Goal: Find specific page/section: Find specific page/section

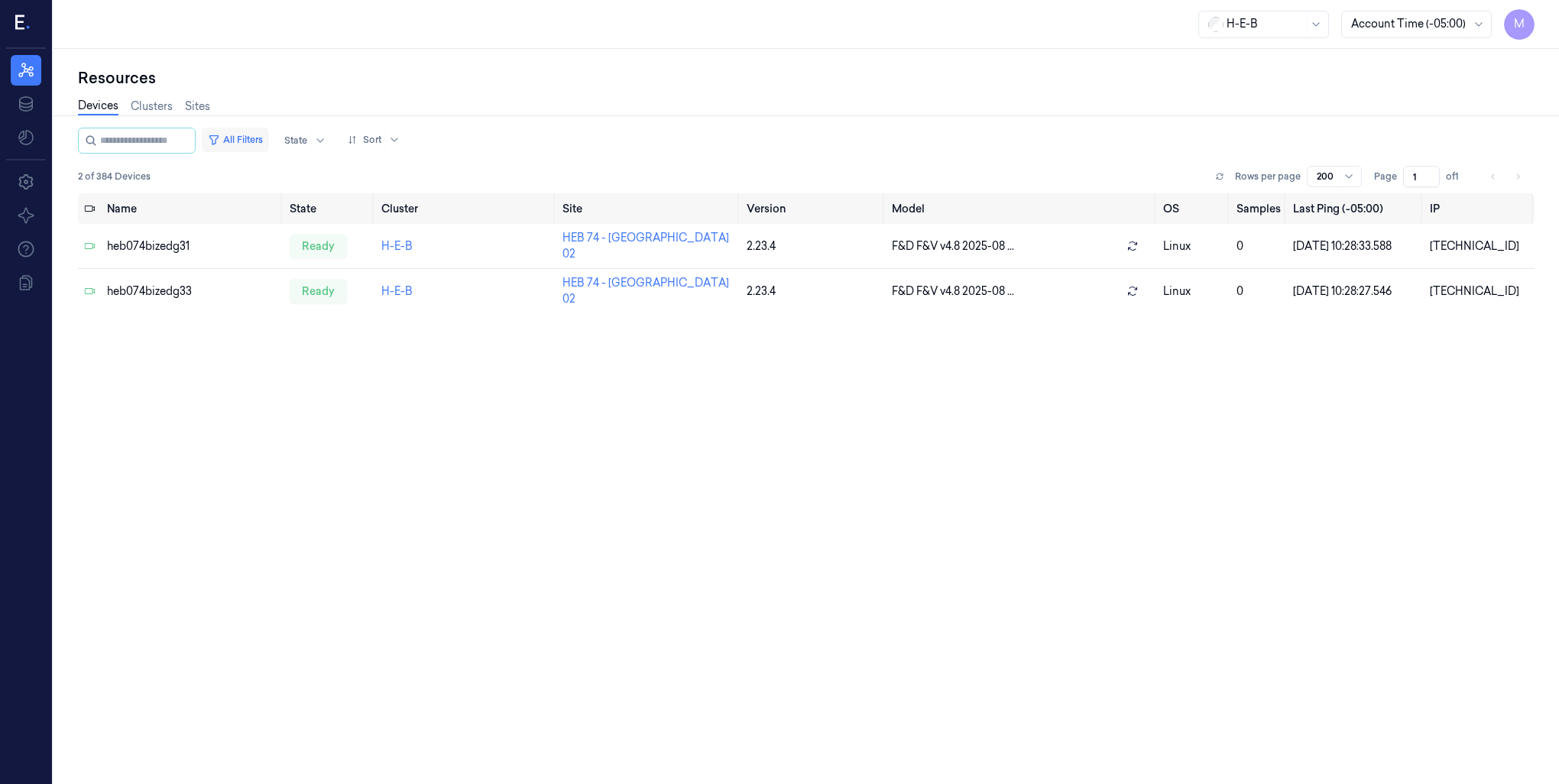
click at [259, 142] on button "All Filters" at bounding box center [236, 140] width 67 height 24
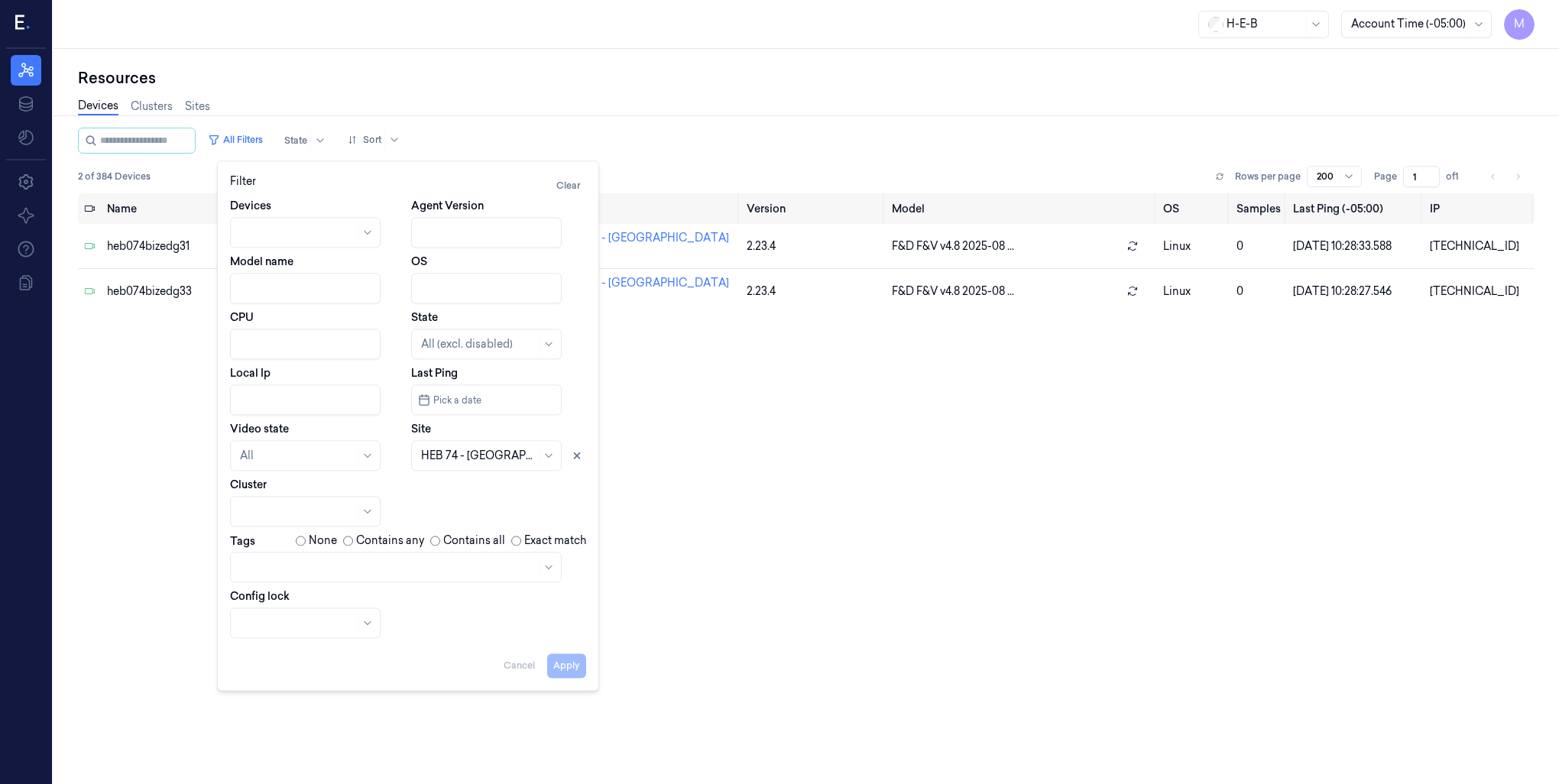
drag, startPoint x: 577, startPoint y: 458, endPoint x: 555, endPoint y: 456, distance: 22.1
click at [577, 457] on icon at bounding box center [577, 456] width 11 height 11
click at [495, 455] on div at bounding box center [478, 456] width 114 height 16
type input "262"
click at [499, 495] on div "HEB 262 - SA30 Bandera" at bounding box center [483, 490] width 125 height 16
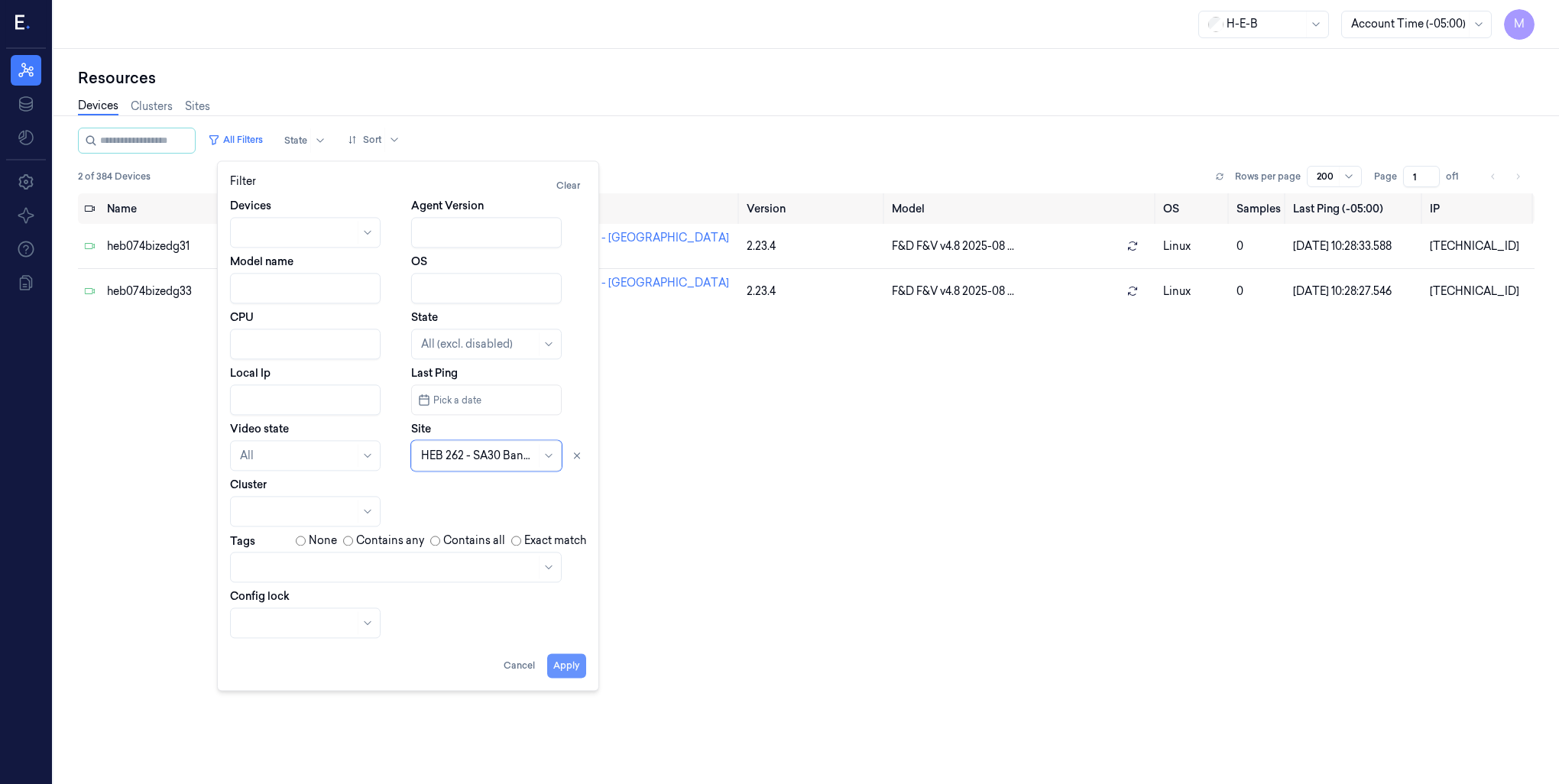
click at [566, 664] on button "Apply" at bounding box center [566, 665] width 39 height 24
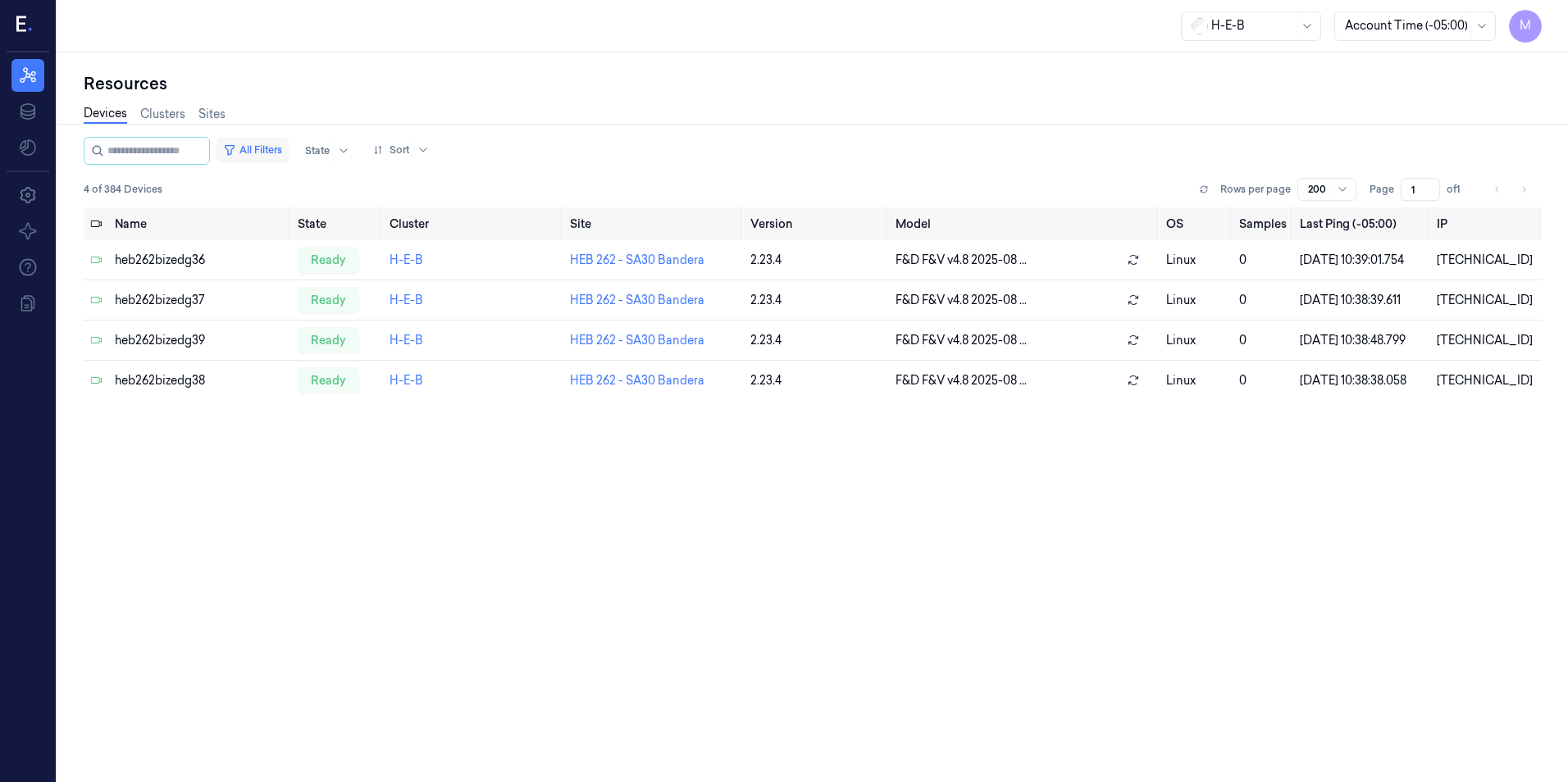
click at [274, 153] on button "All Filters" at bounding box center [253, 150] width 72 height 26
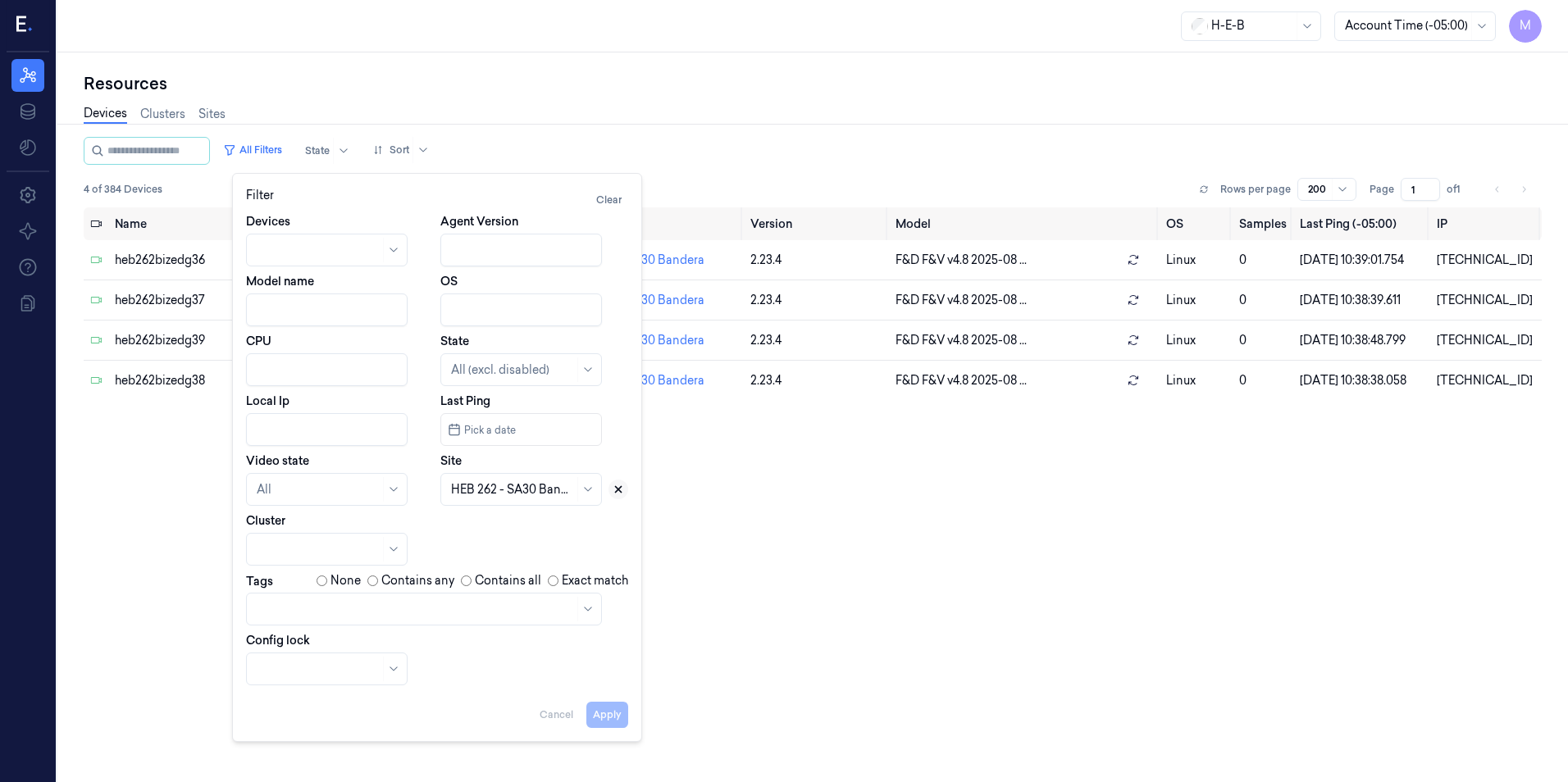
click at [621, 494] on icon at bounding box center [619, 489] width 12 height 12
click at [496, 496] on div at bounding box center [503, 490] width 103 height 18
type input "767"
click at [491, 523] on div "HEB 767 - Magnolia 02" at bounding box center [514, 527] width 125 height 18
click at [606, 713] on button "Apply" at bounding box center [607, 715] width 42 height 26
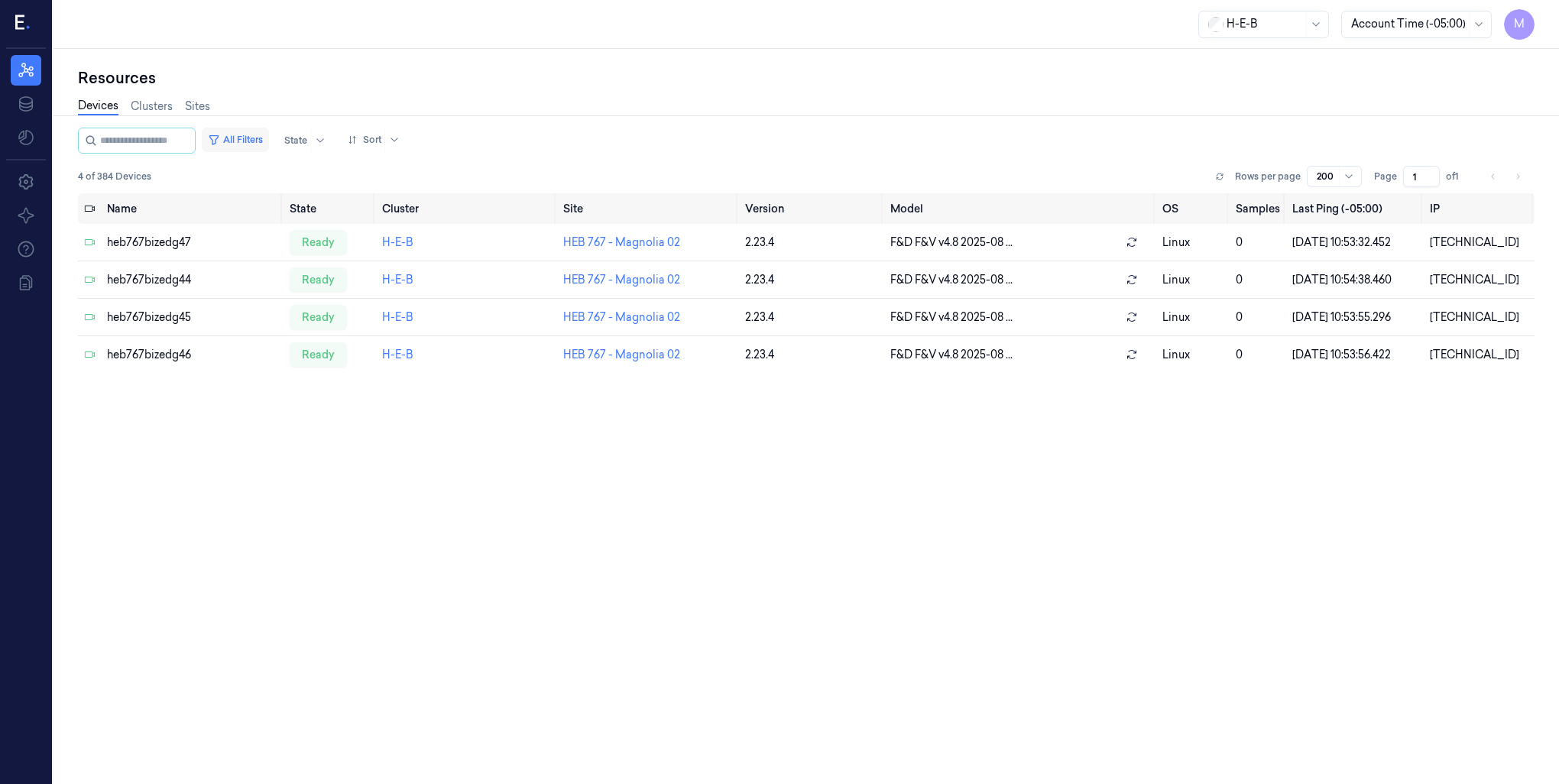
click at [259, 133] on button "All Filters" at bounding box center [236, 140] width 67 height 24
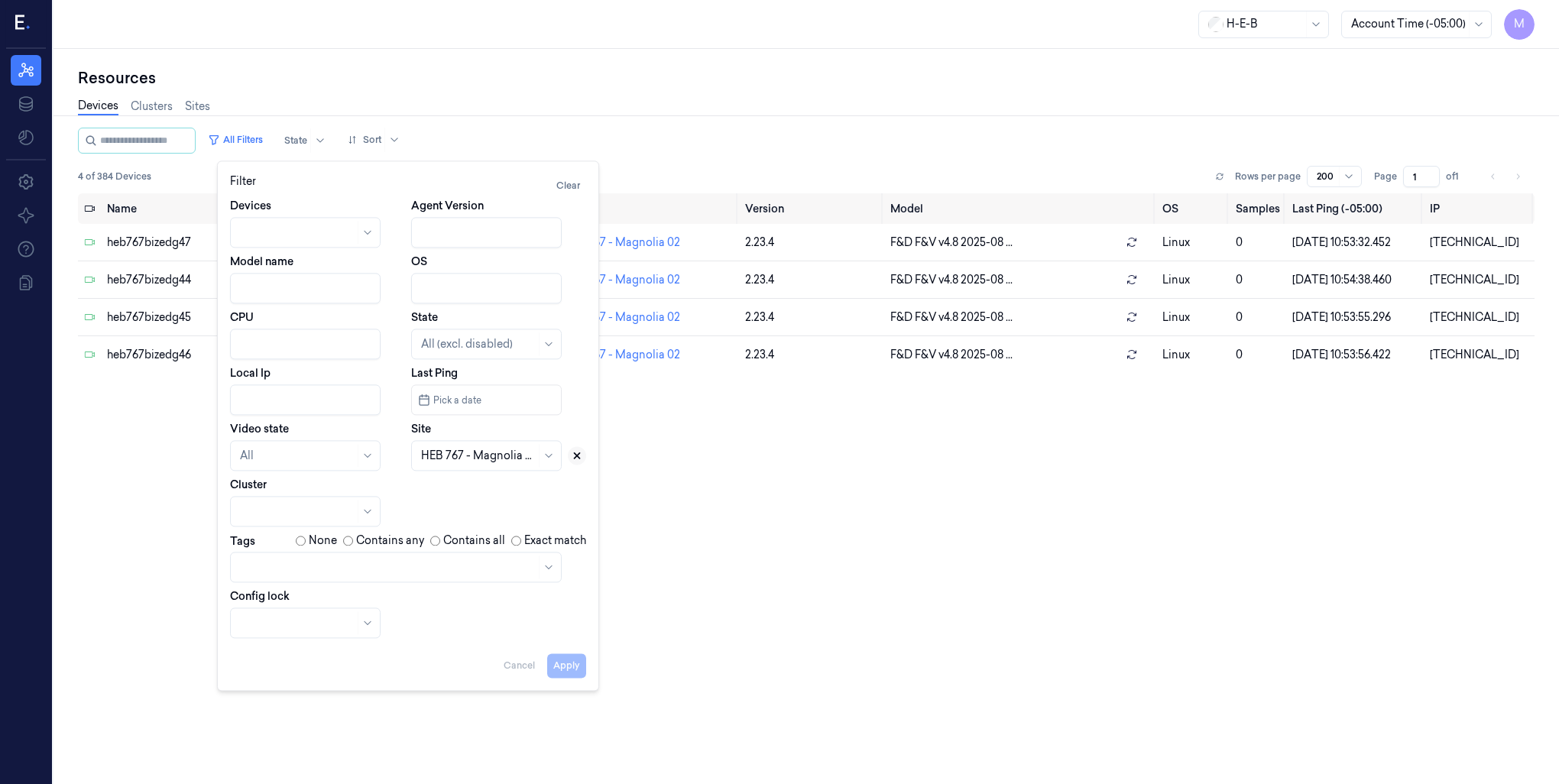
click at [575, 457] on icon at bounding box center [577, 456] width 5 height 5
click at [477, 460] on div at bounding box center [469, 456] width 96 height 16
type input "57"
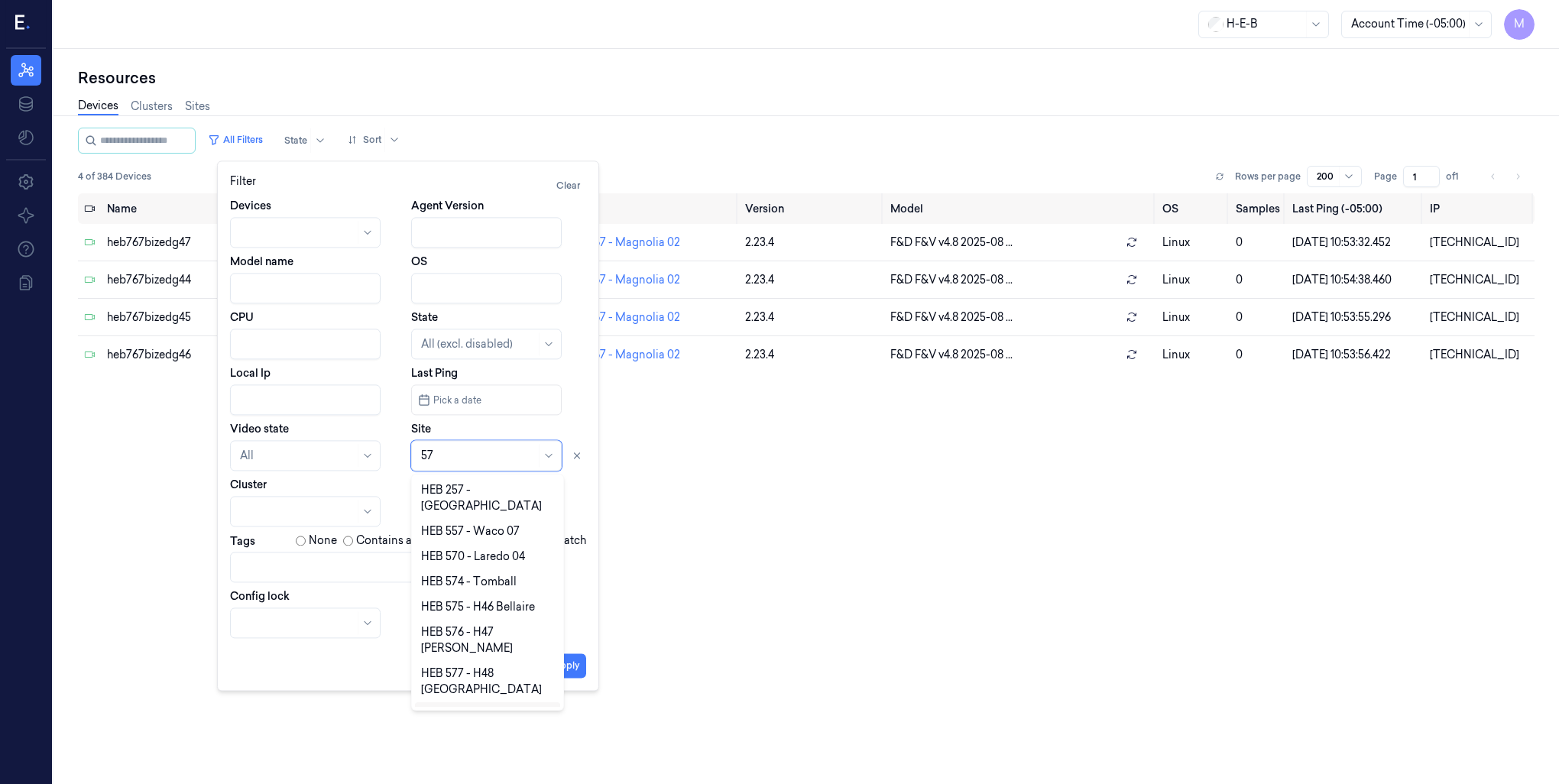
click at [560, 695] on div "HEB 257 - [GEOGRAPHIC_DATA] HEB 557 - Waco 07 HEB 570 - Laredo 04 HEB 574 - [GE…" at bounding box center [488, 592] width 153 height 237
click at [480, 693] on div "HEB 57 - CC18 SPI" at bounding box center [466, 702] width 92 height 16
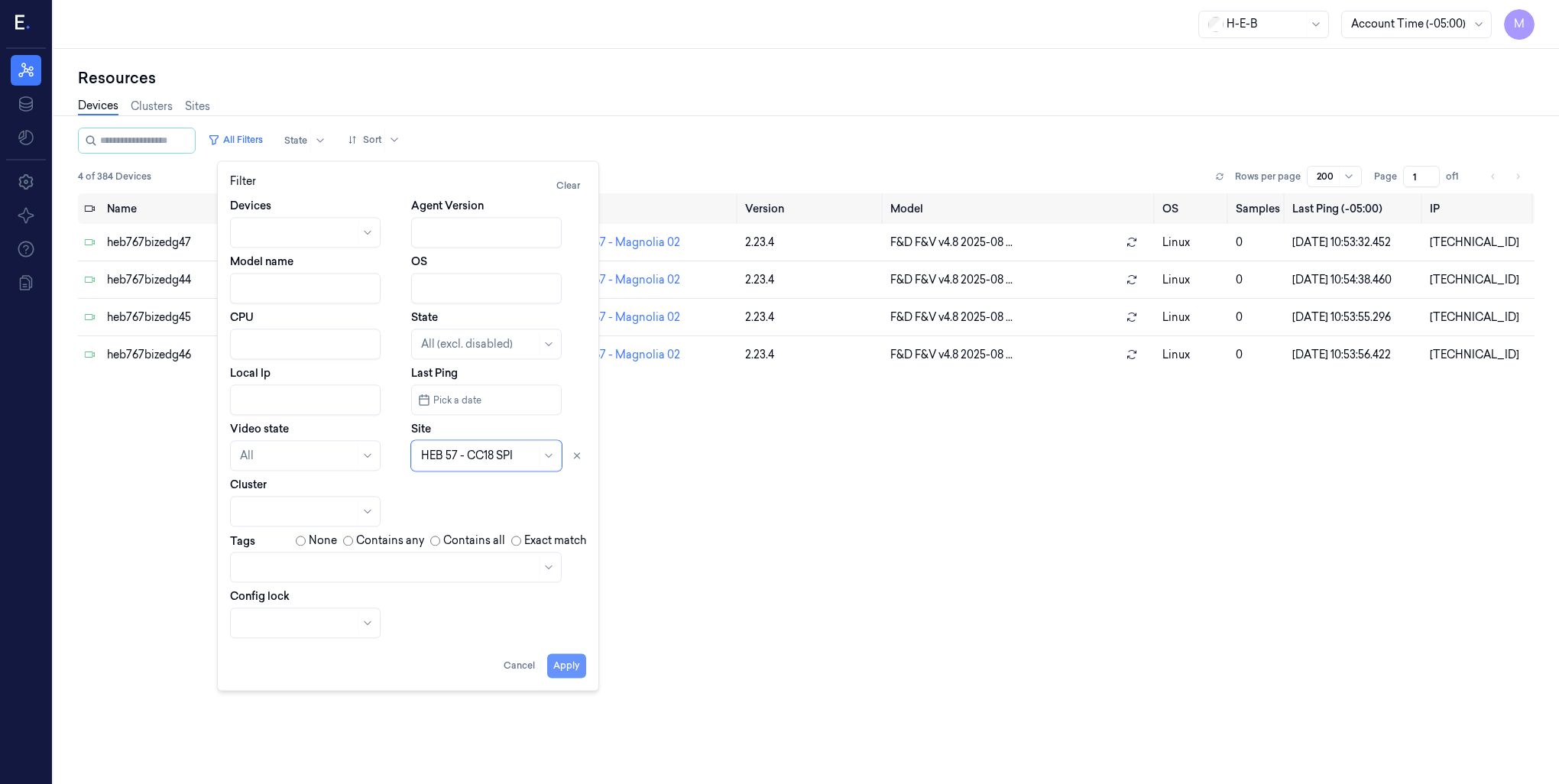
click at [572, 668] on button "Apply" at bounding box center [566, 665] width 39 height 24
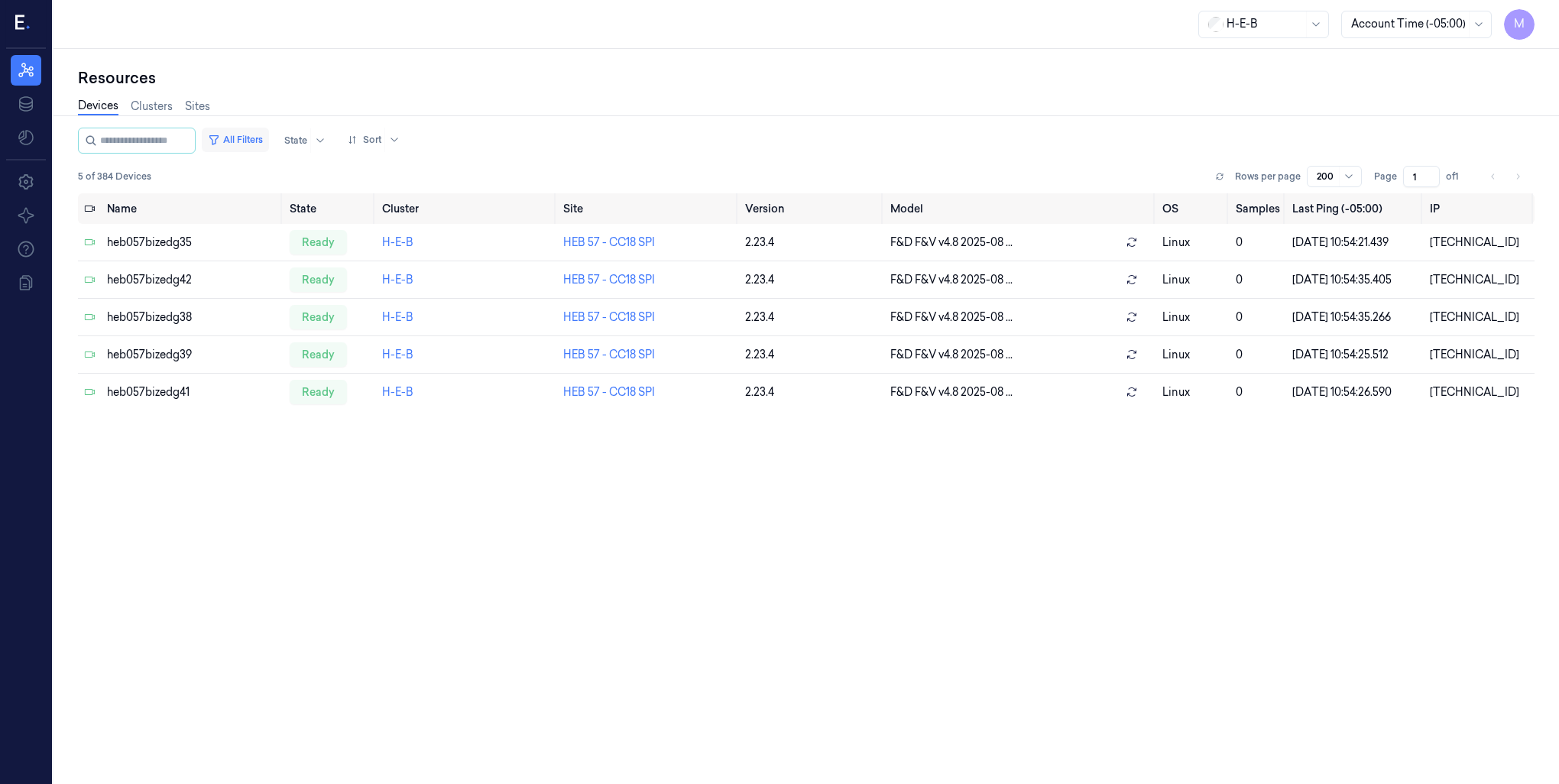
click at [249, 140] on button "All Filters" at bounding box center [236, 140] width 67 height 24
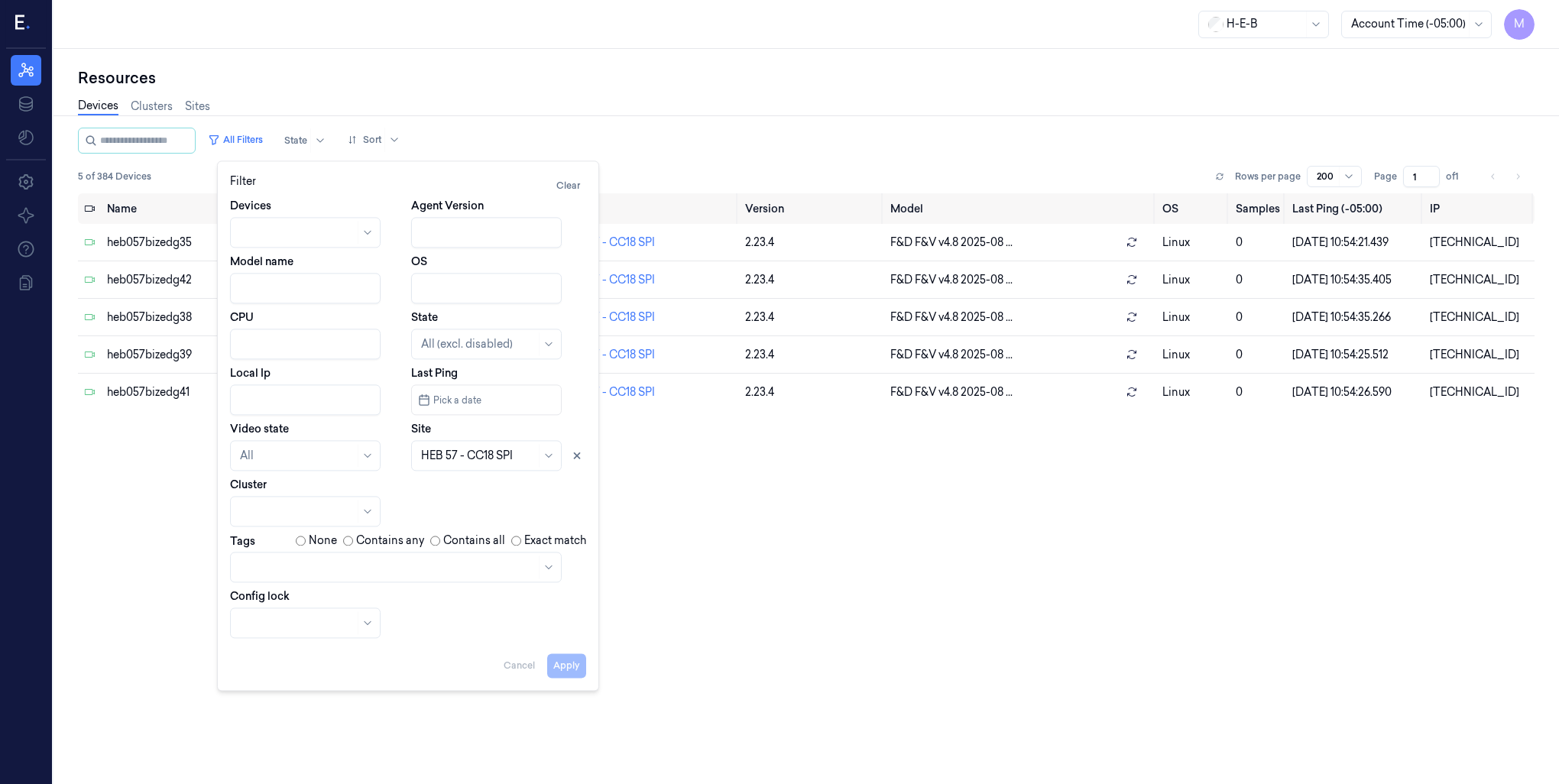
click at [279, 396] on input "Local Ip" at bounding box center [305, 400] width 150 height 31
click at [570, 665] on button "Apply" at bounding box center [566, 665] width 39 height 24
type input "[DATE]"
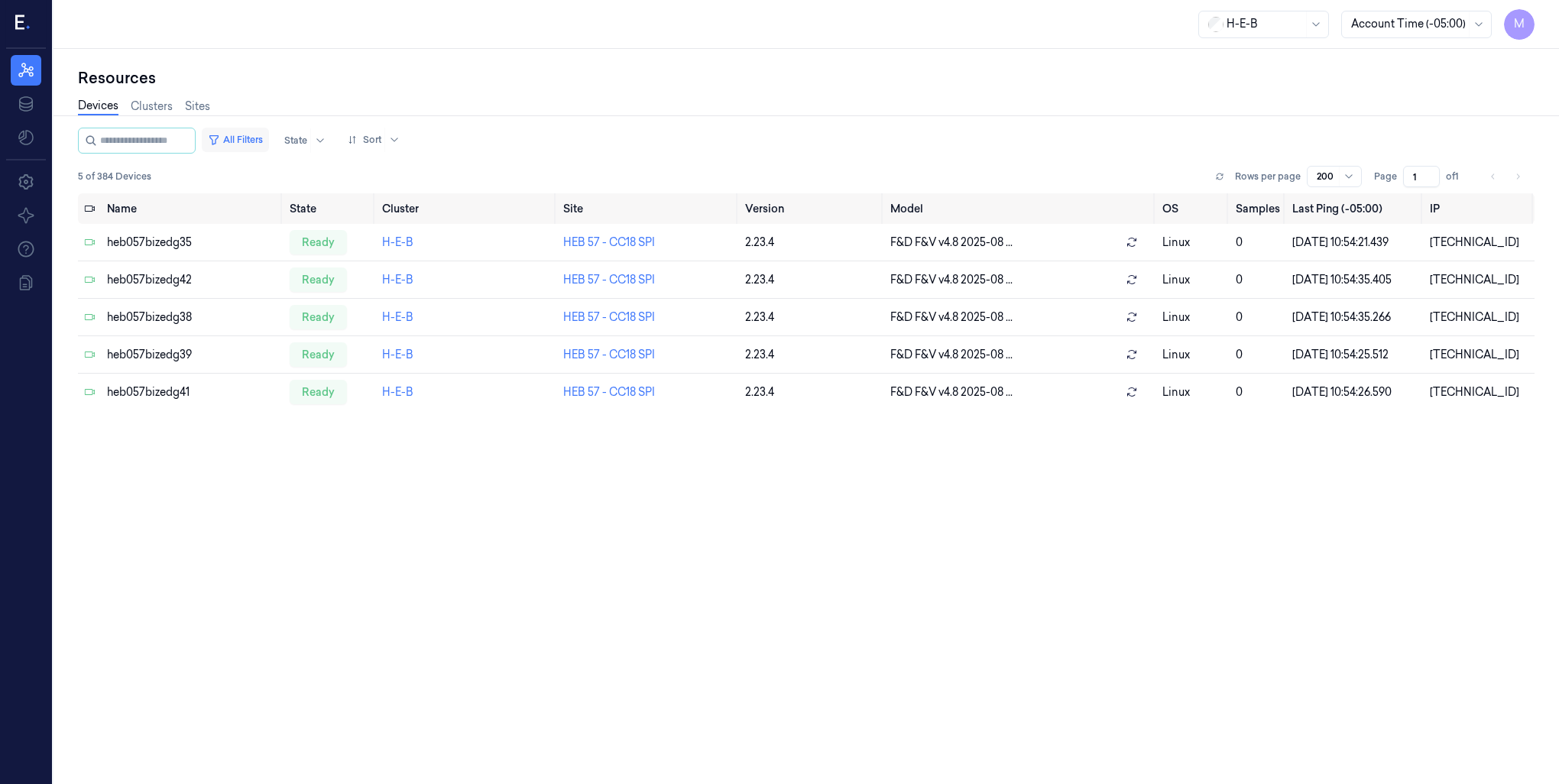
click at [257, 137] on button "All Filters" at bounding box center [236, 140] width 67 height 24
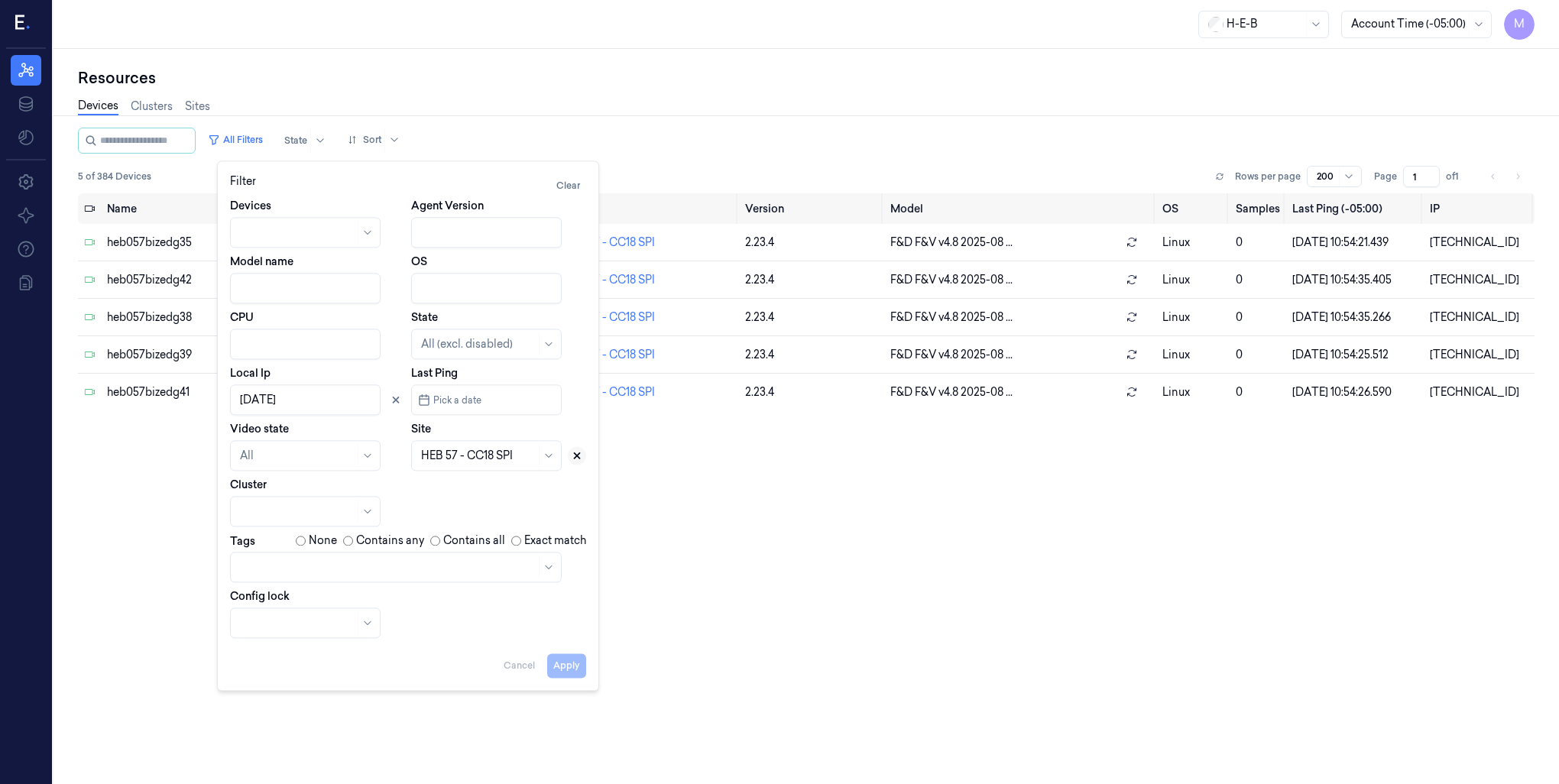
click at [580, 461] on button at bounding box center [576, 455] width 18 height 18
click at [567, 671] on button "Apply" at bounding box center [566, 665] width 39 height 24
